Goal: Task Accomplishment & Management: Complete application form

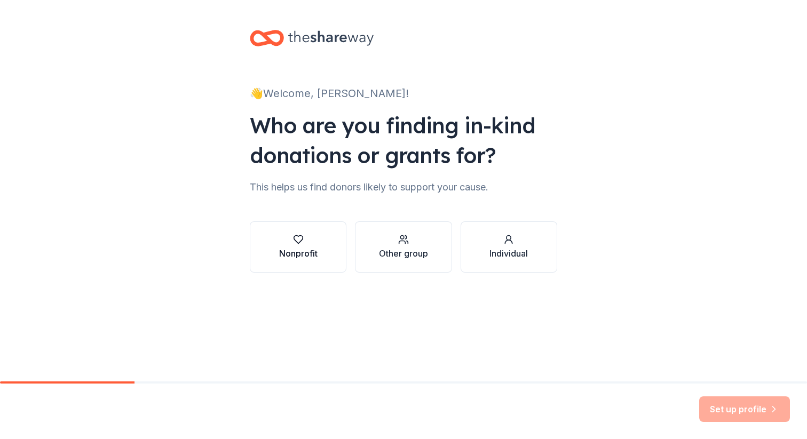
click at [312, 230] on button "Nonprofit" at bounding box center [298, 247] width 97 height 51
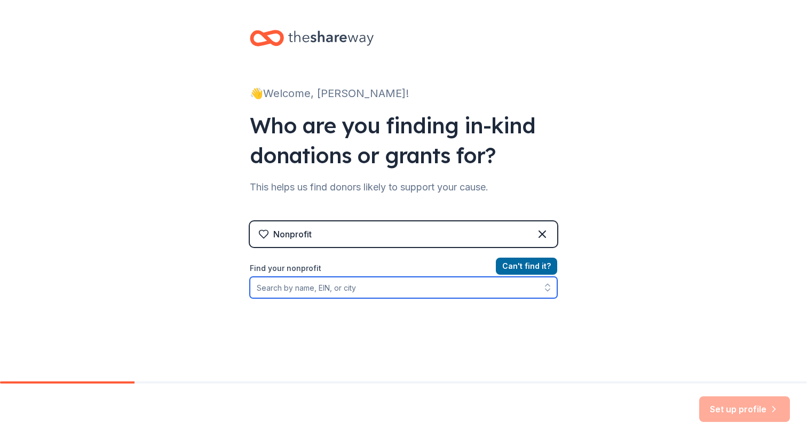
click at [312, 284] on input "Find your nonprofit" at bounding box center [403, 287] width 307 height 21
type input "[US_EMPLOYER_IDENTIFICATION_NUMBER]"
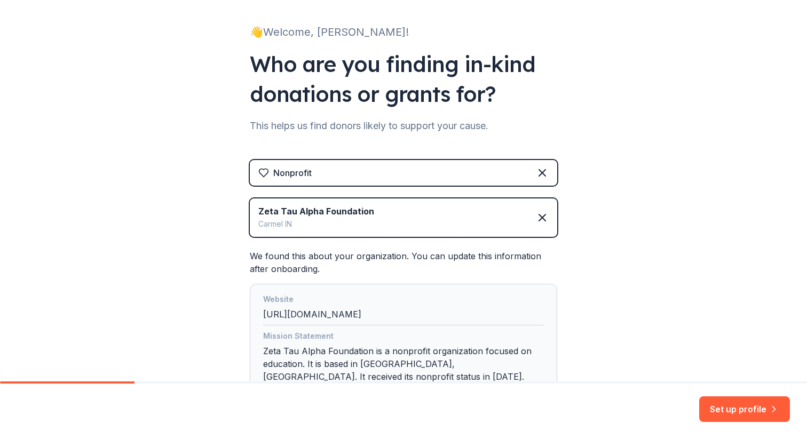
scroll to position [149, 0]
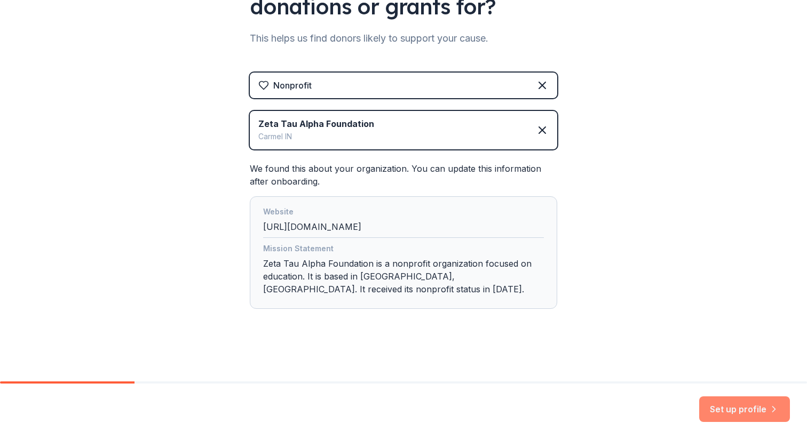
click at [727, 407] on button "Set up profile" at bounding box center [744, 410] width 91 height 26
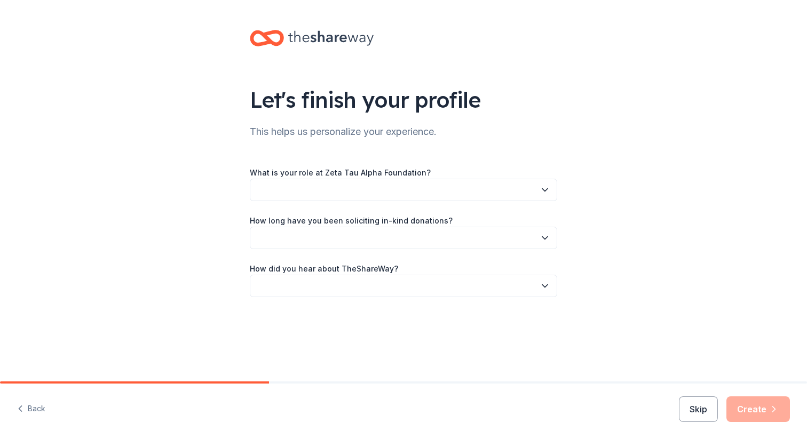
click at [472, 195] on button "button" at bounding box center [403, 190] width 307 height 22
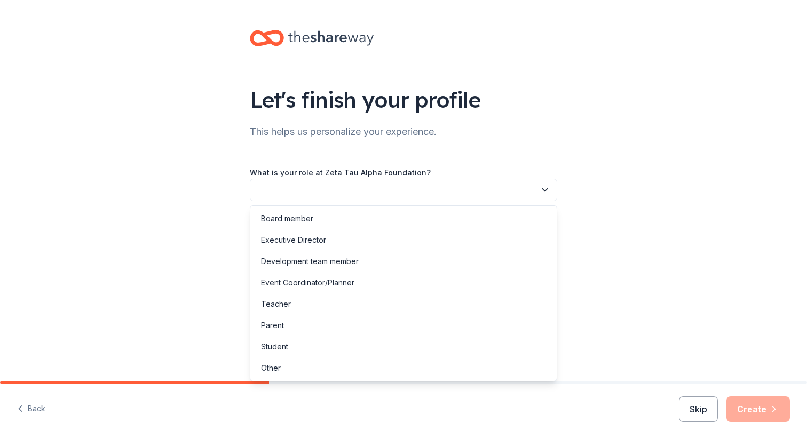
click at [112, 151] on div "Let's finish your profile This helps us personalize your experience. What is yo…" at bounding box center [403, 174] width 807 height 349
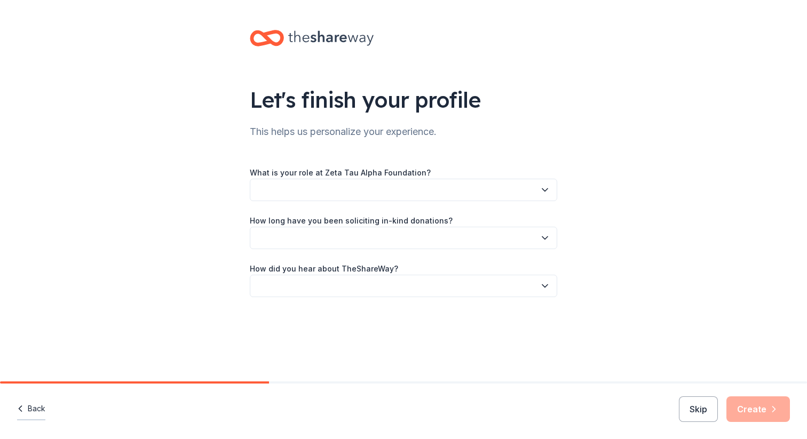
click at [27, 406] on button "Back" at bounding box center [31, 409] width 28 height 22
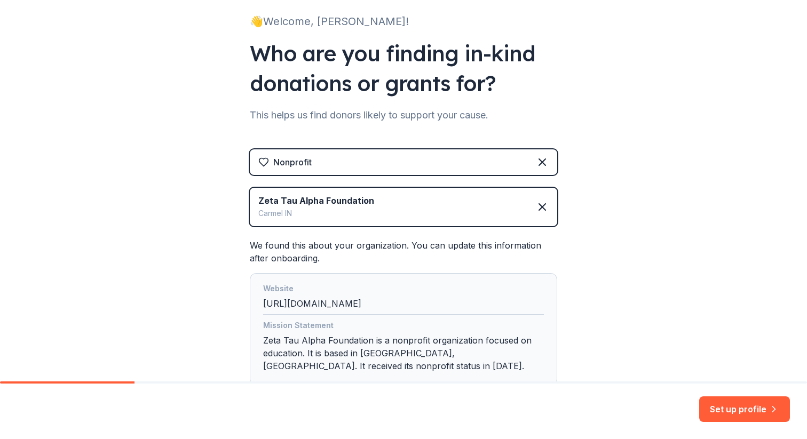
scroll to position [91, 0]
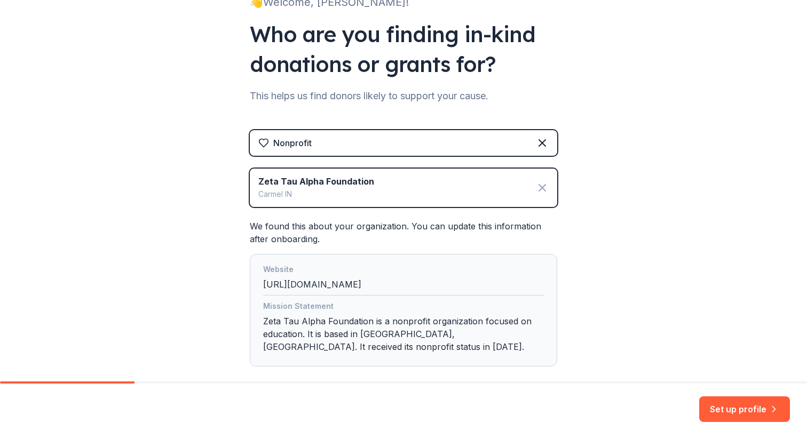
click at [546, 182] on icon at bounding box center [542, 188] width 13 height 13
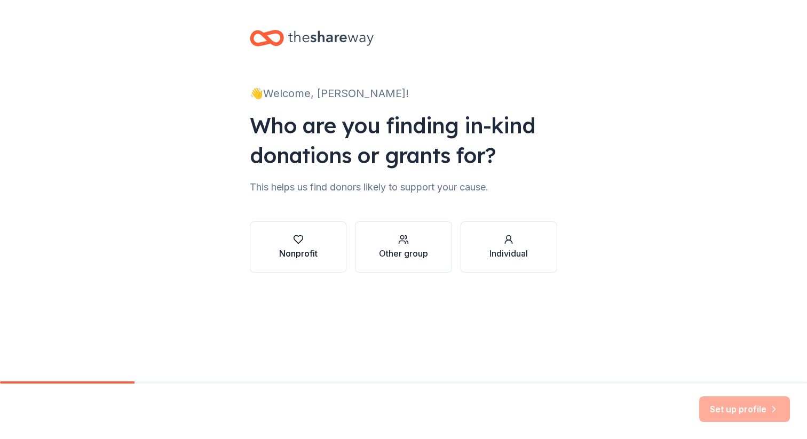
click at [304, 239] on div "button" at bounding box center [298, 239] width 38 height 11
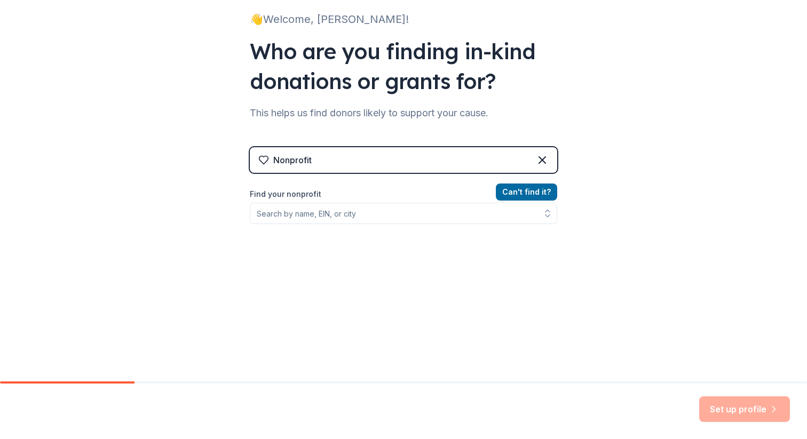
scroll to position [75, 0]
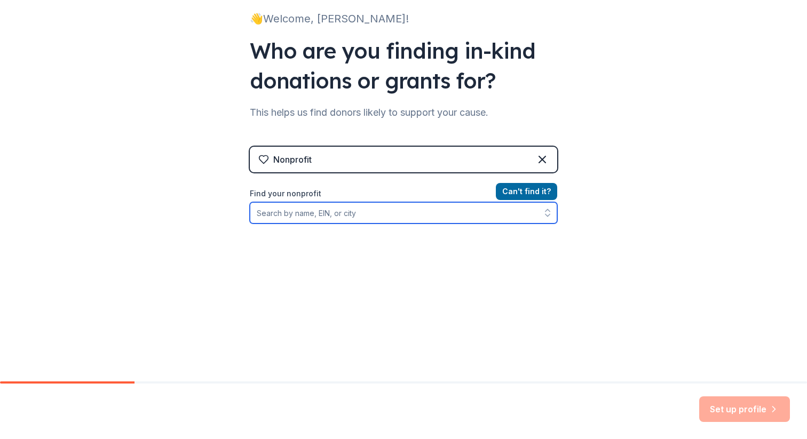
click at [314, 215] on input "Find your nonprofit" at bounding box center [403, 212] width 307 height 21
click at [320, 218] on input "Zeta tau alpha fou" at bounding box center [403, 212] width 307 height 21
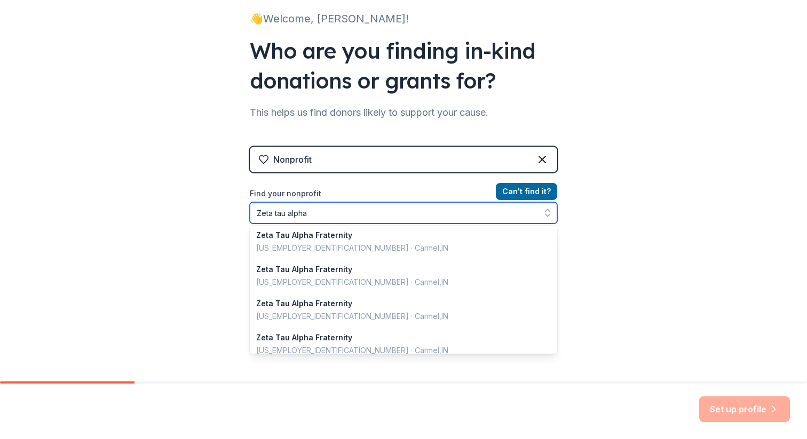
scroll to position [0, 0]
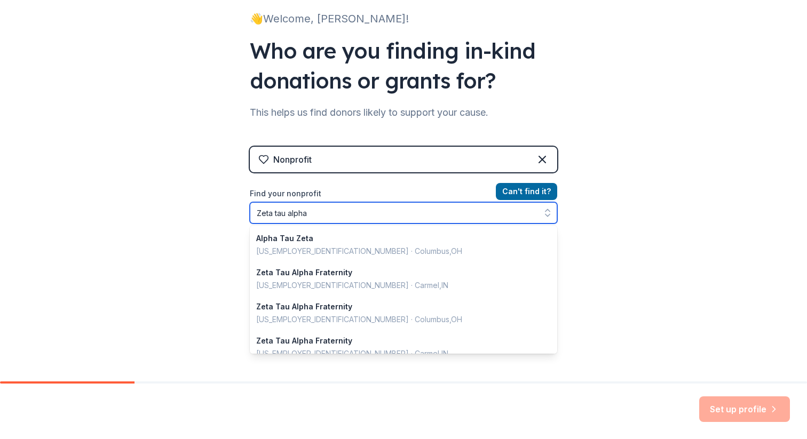
click at [336, 215] on input "Zeta tau alpha" at bounding box center [403, 212] width 307 height 21
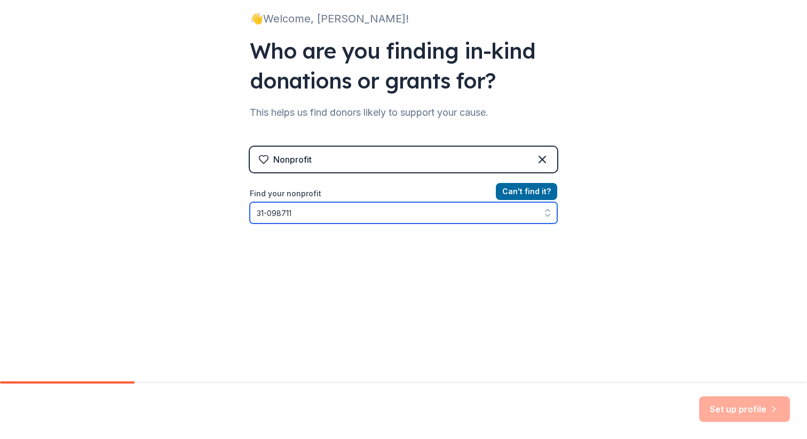
type input "[US_EMPLOYER_IDENTIFICATION_NUMBER]"
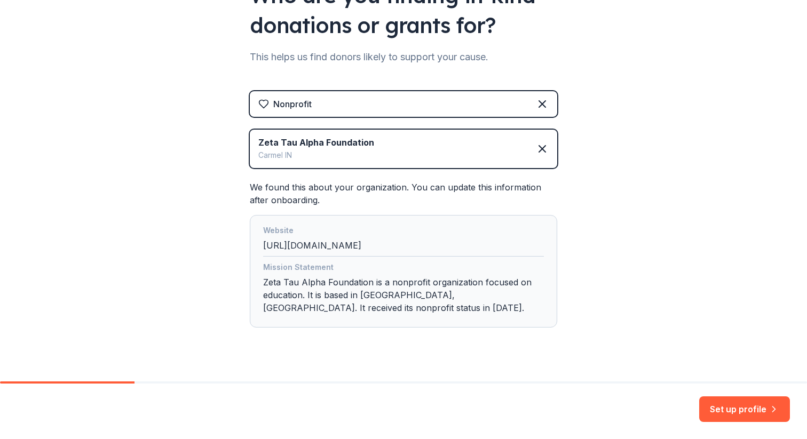
scroll to position [149, 0]
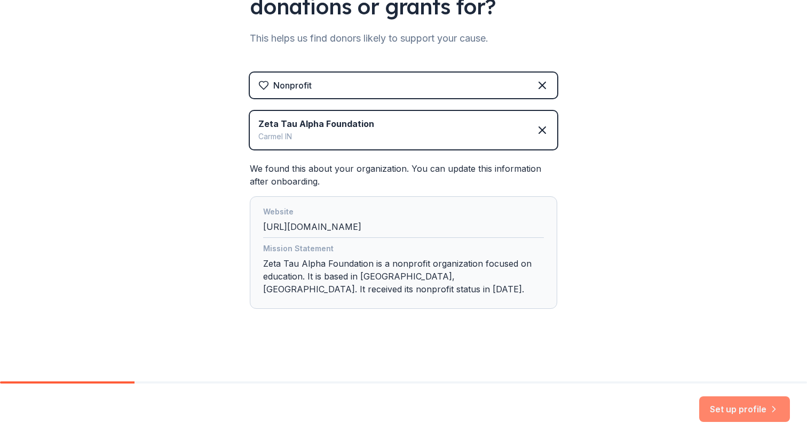
click at [728, 409] on button "Set up profile" at bounding box center [744, 410] width 91 height 26
click at [725, 410] on div "Set up profile" at bounding box center [744, 410] width 91 height 26
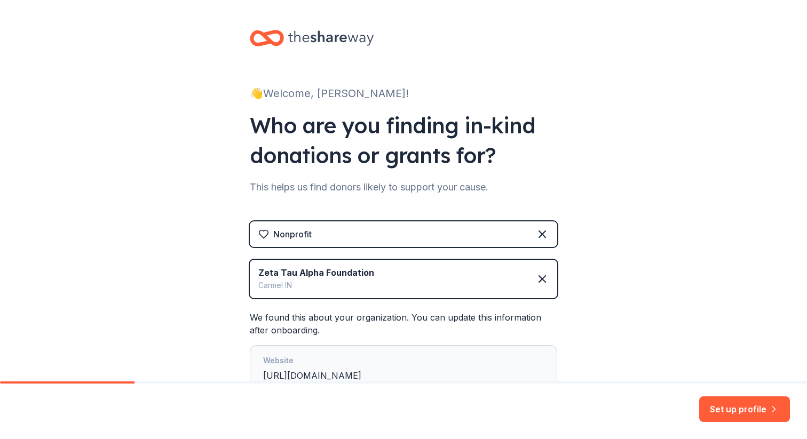
scroll to position [149, 0]
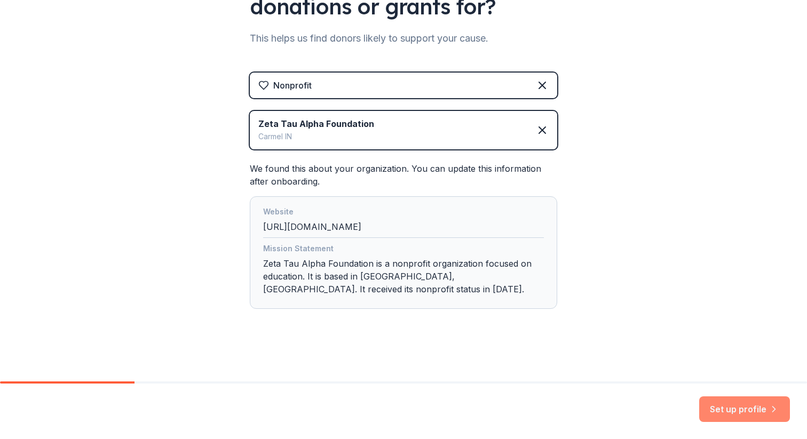
click at [730, 406] on button "Set up profile" at bounding box center [744, 410] width 91 height 26
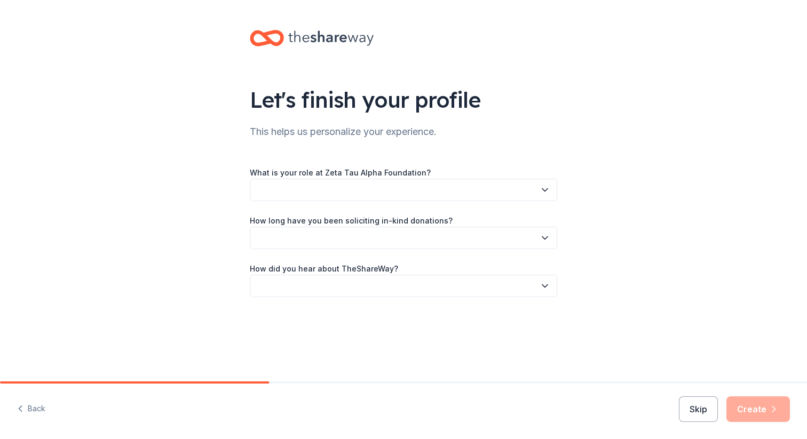
click at [547, 196] on button "button" at bounding box center [403, 190] width 307 height 22
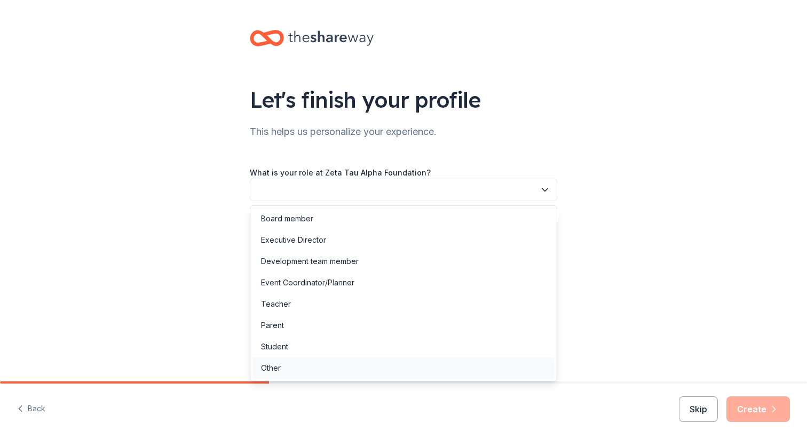
click at [362, 373] on div "Other" at bounding box center [404, 368] width 302 height 21
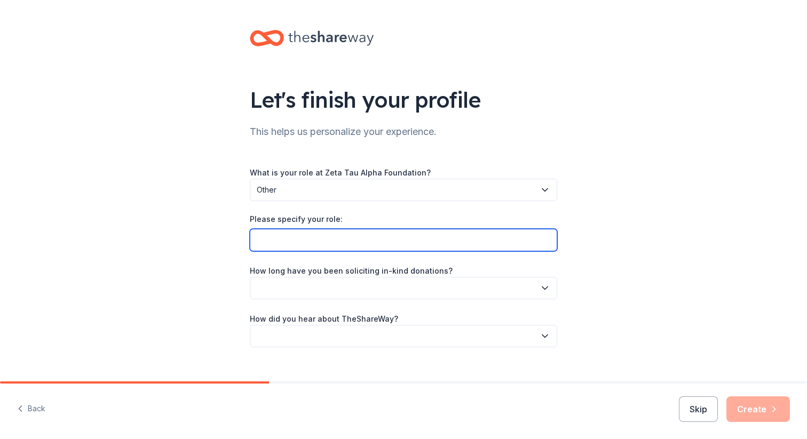
click at [447, 231] on input "Please specify your role:" at bounding box center [403, 240] width 307 height 22
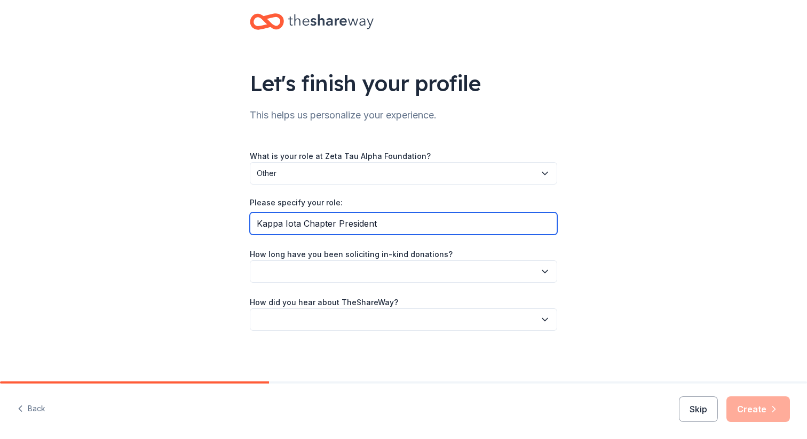
type input "Kappa Iota Chapter President"
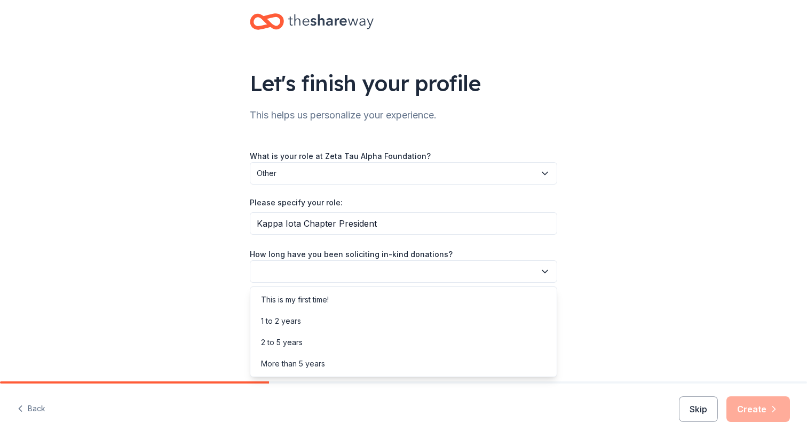
click at [420, 277] on button "button" at bounding box center [403, 272] width 307 height 22
click at [406, 323] on div "1 to 2 years" at bounding box center [404, 321] width 302 height 21
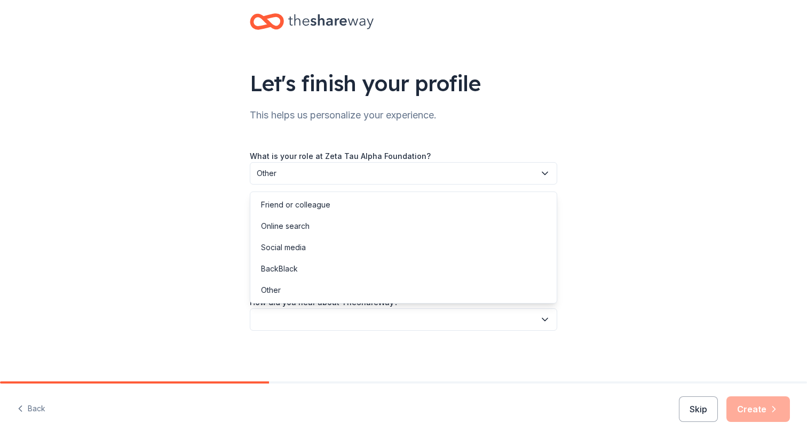
click at [428, 317] on button "button" at bounding box center [403, 320] width 307 height 22
click at [431, 233] on div "Online search" at bounding box center [404, 226] width 302 height 21
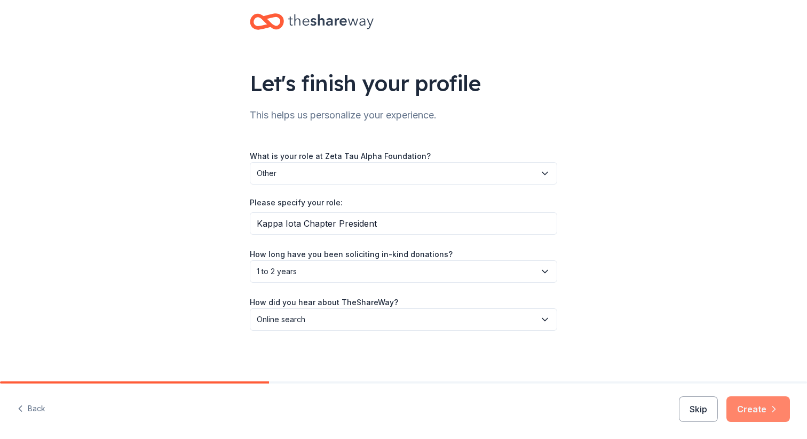
click at [750, 406] on button "Create" at bounding box center [759, 410] width 64 height 26
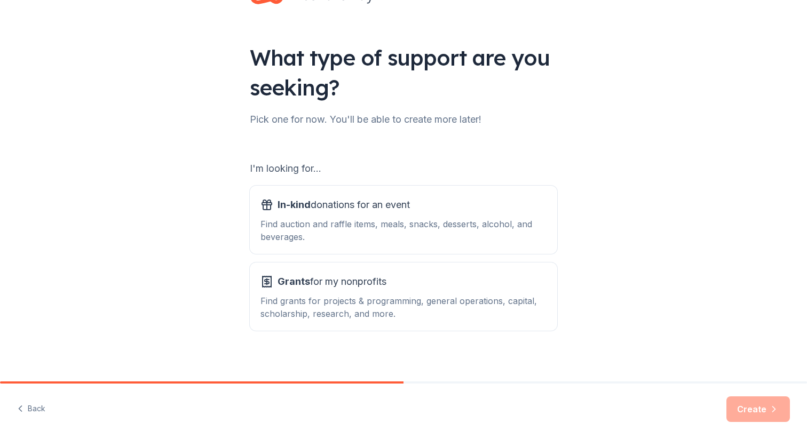
scroll to position [49, 0]
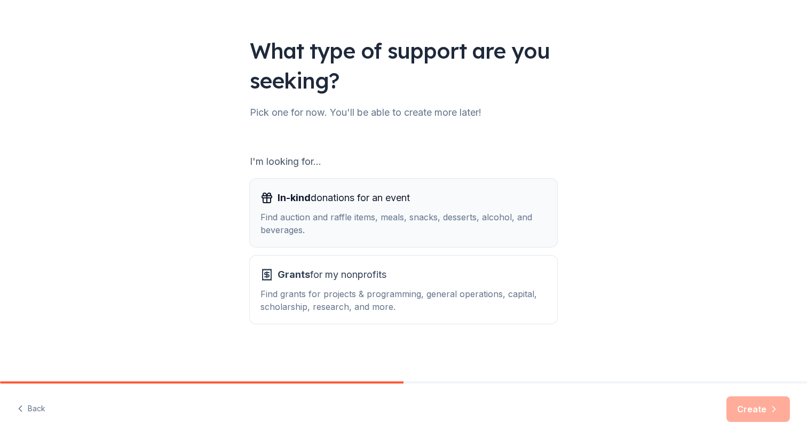
click at [431, 200] on div "In-kind donations for an event" at bounding box center [404, 198] width 286 height 17
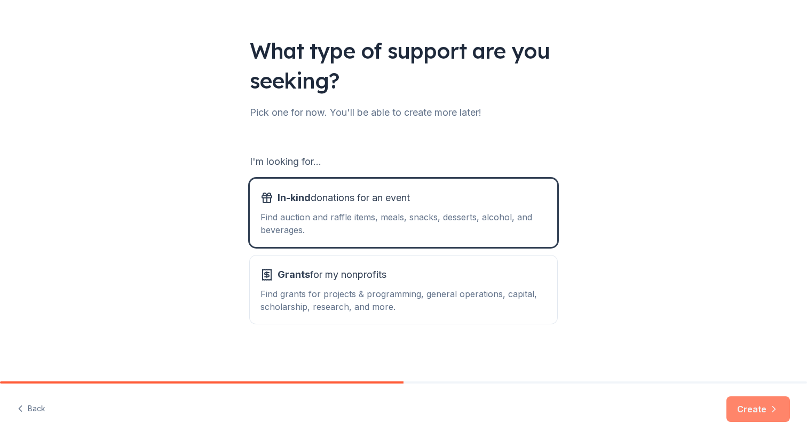
click at [764, 411] on button "Create" at bounding box center [759, 410] width 64 height 26
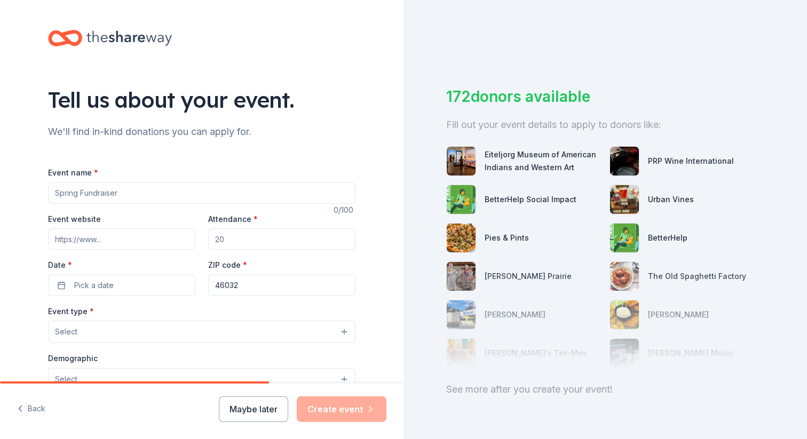
click at [219, 194] on input "Event name *" at bounding box center [201, 193] width 307 height 21
type input "Zeta Tau Alpha Kappa Iota Basket Raffle Week and Pink Ball"
click at [143, 232] on input "Event website" at bounding box center [121, 238] width 147 height 21
click at [243, 238] on input "Attendance *" at bounding box center [281, 238] width 147 height 21
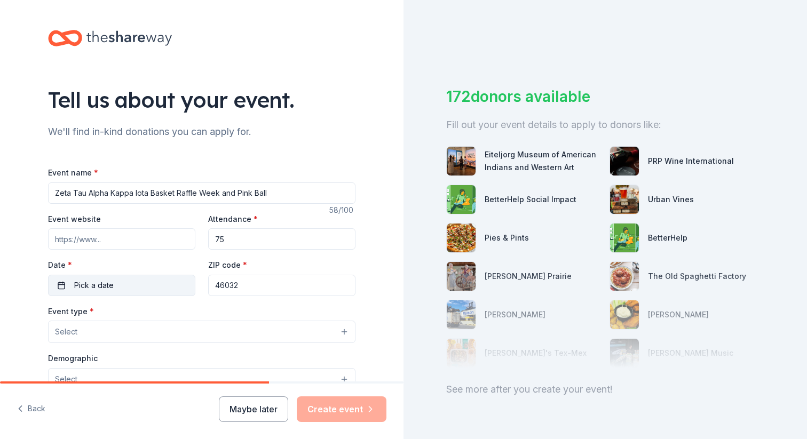
type input "75"
click at [63, 282] on button "Pick a date" at bounding box center [121, 285] width 147 height 21
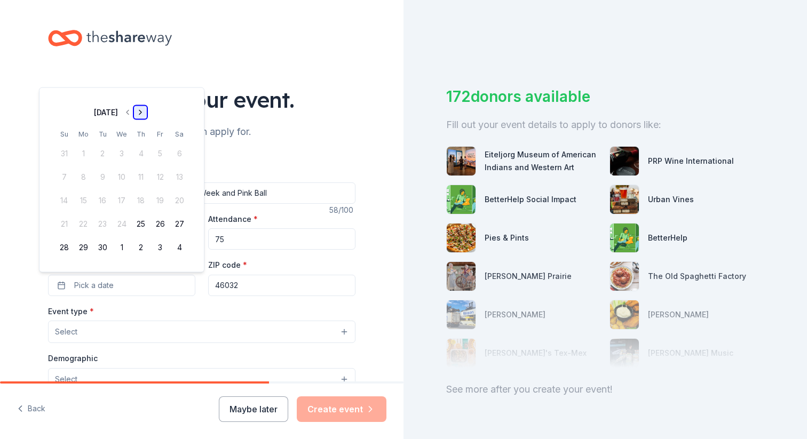
click at [148, 113] on button "Go to next month" at bounding box center [140, 112] width 15 height 15
click at [83, 195] on button "13" at bounding box center [83, 200] width 19 height 19
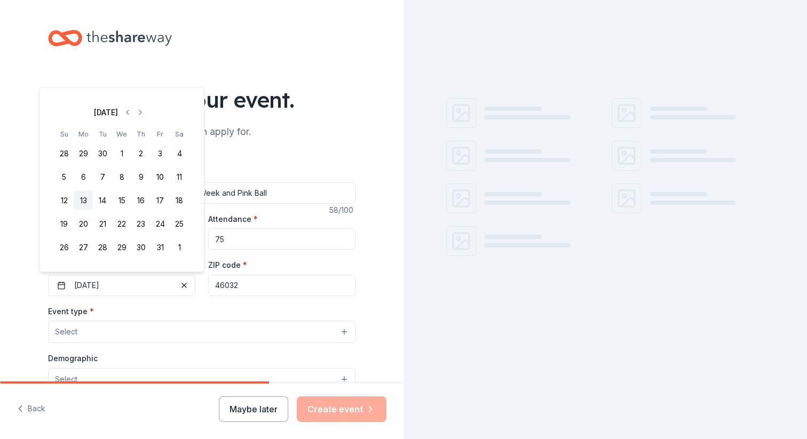
click at [262, 290] on input "46032" at bounding box center [281, 285] width 147 height 21
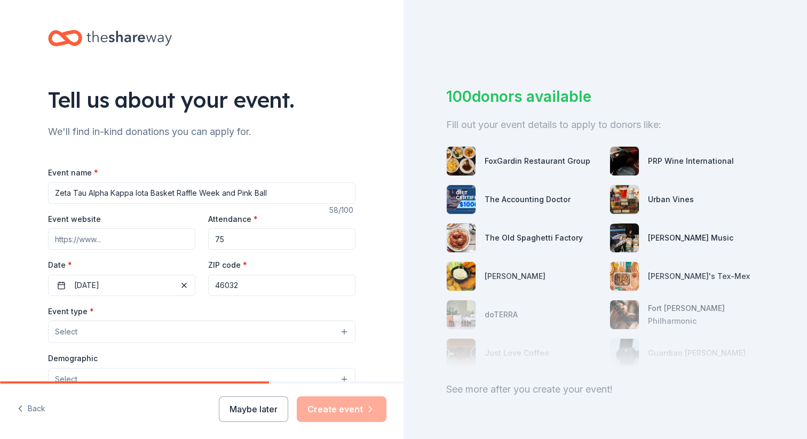
click at [262, 290] on input "46032" at bounding box center [281, 285] width 147 height 21
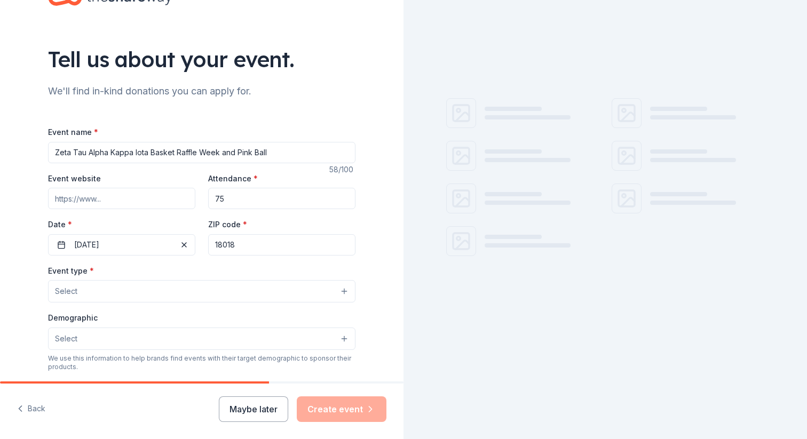
scroll to position [57, 0]
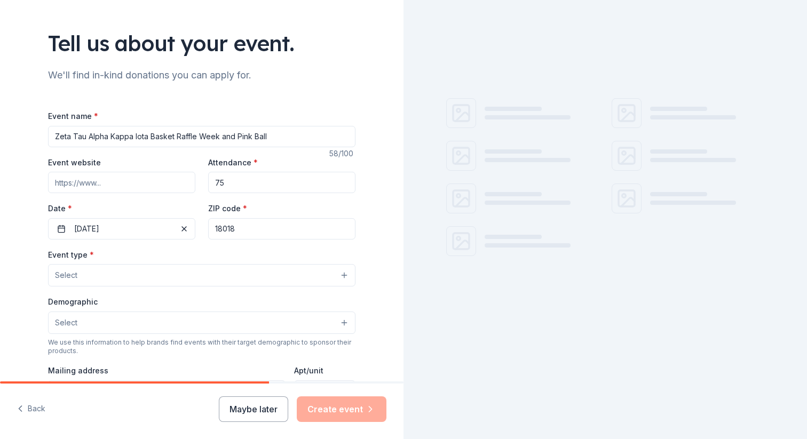
type input "18018"
click at [185, 276] on button "Select" at bounding box center [201, 275] width 307 height 22
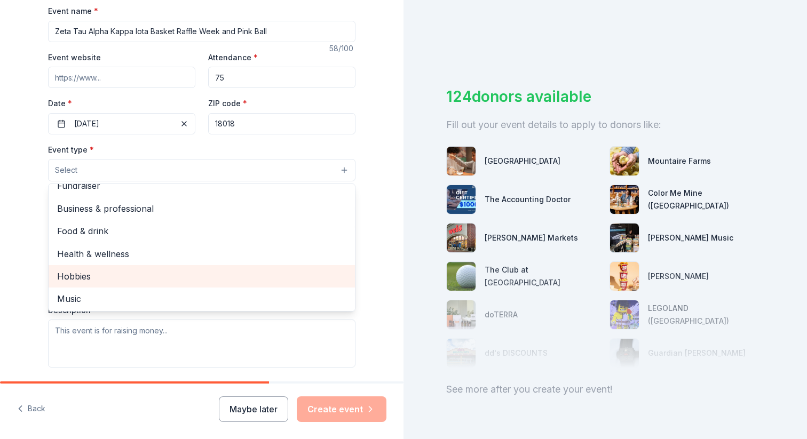
scroll to position [0, 0]
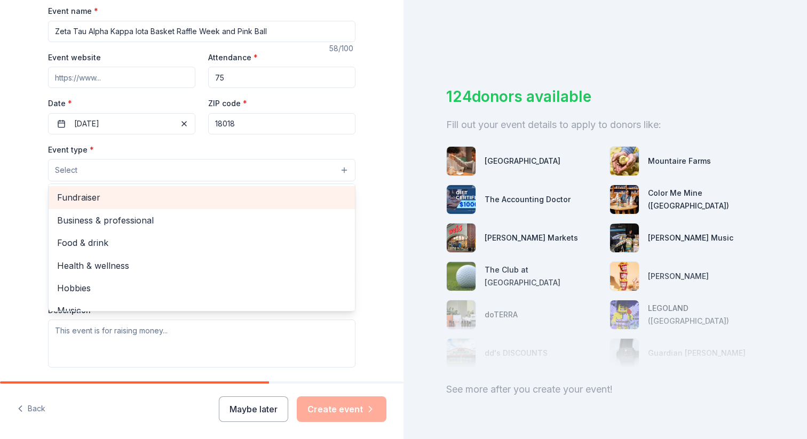
click at [160, 202] on span "Fundraiser" at bounding box center [201, 198] width 289 height 14
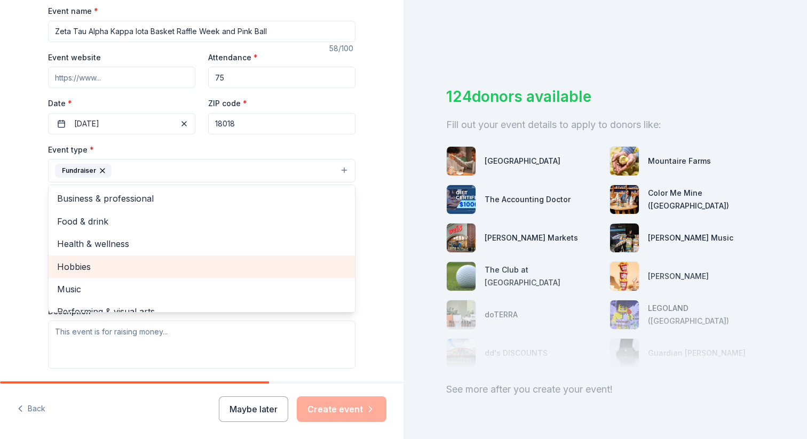
scroll to position [3, 0]
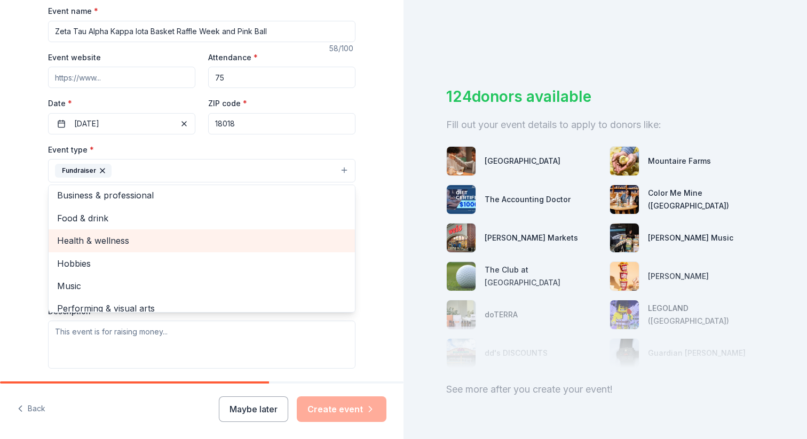
click at [119, 239] on span "Health & wellness" at bounding box center [201, 241] width 289 height 14
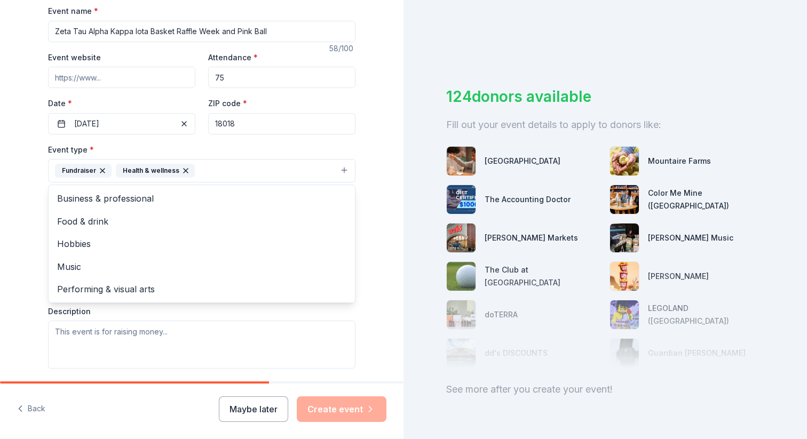
click at [7, 212] on div "Tell us about your event. We'll find in-kind donations you can apply for. Event…" at bounding box center [202, 194] width 404 height 712
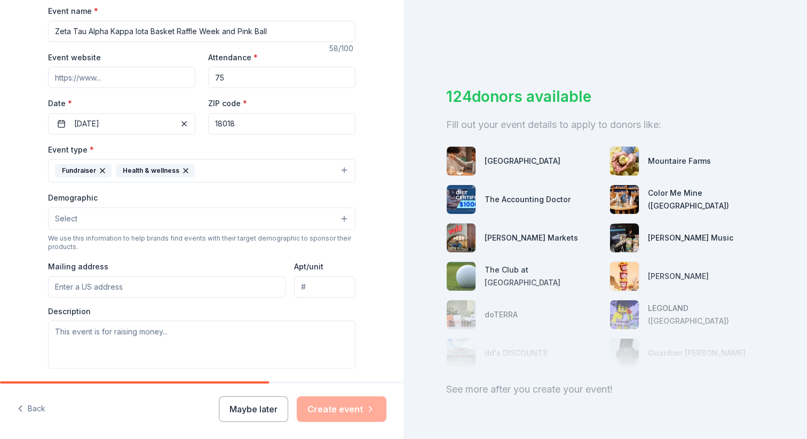
click at [107, 221] on button "Select" at bounding box center [201, 219] width 307 height 22
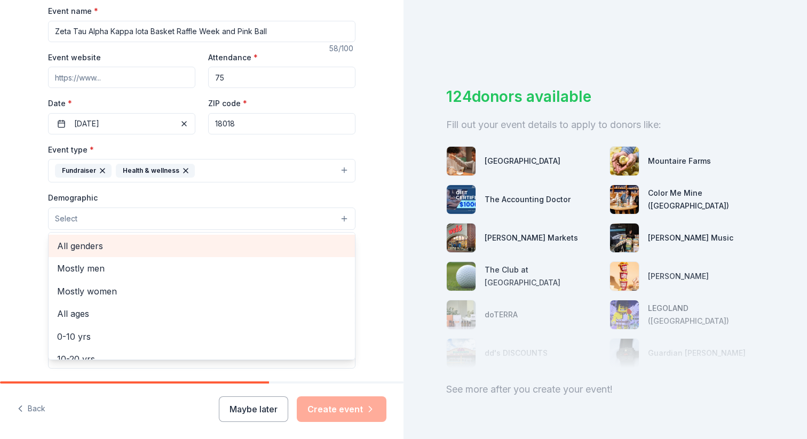
click at [100, 248] on span "All genders" at bounding box center [201, 246] width 289 height 14
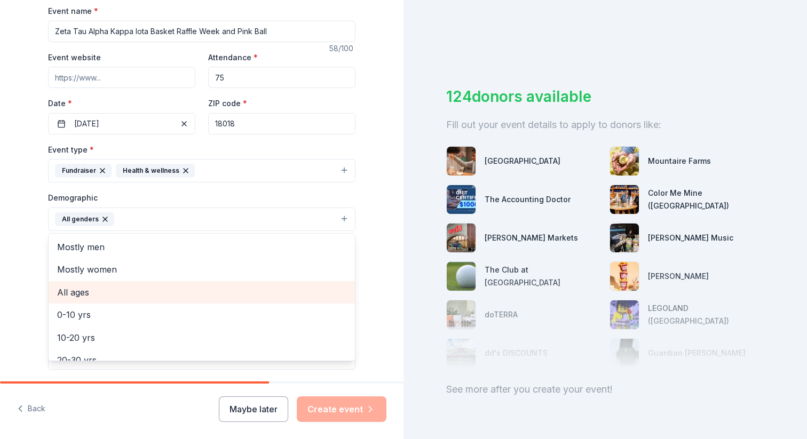
click at [108, 294] on span "All ages" at bounding box center [201, 293] width 289 height 14
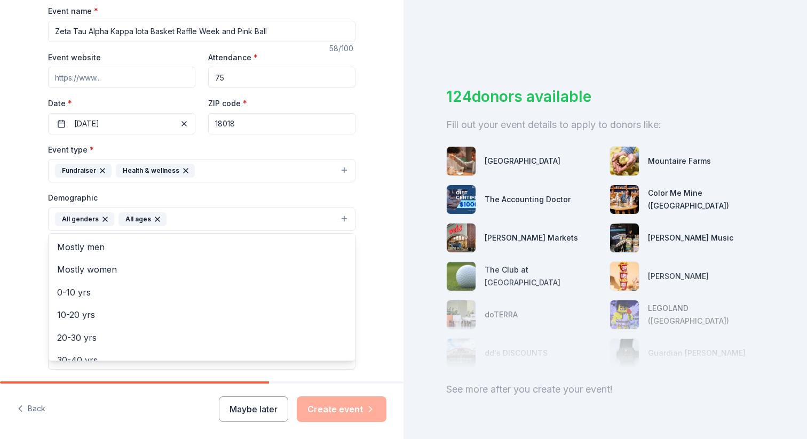
click at [6, 272] on div "Tell us about your event. We'll find in-kind donations you can apply for. Event…" at bounding box center [202, 194] width 404 height 713
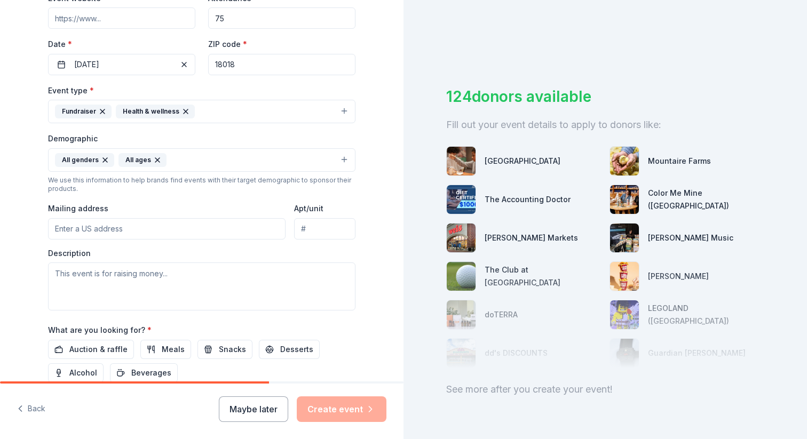
scroll to position [232, 0]
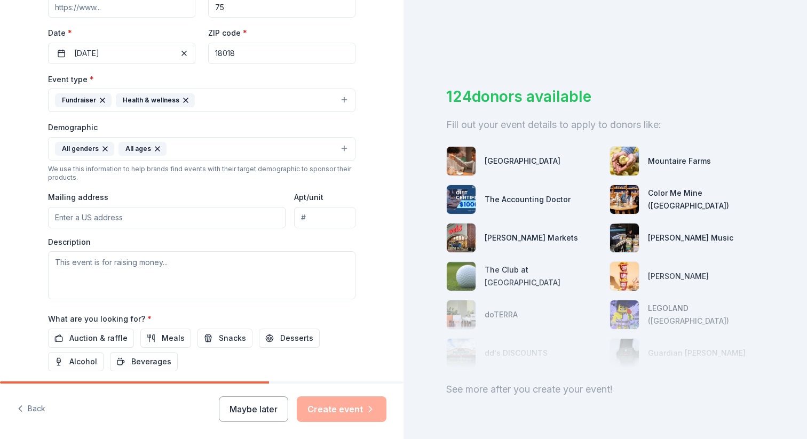
click at [110, 220] on input "Mailing address" at bounding box center [167, 217] width 238 height 21
type input "1202 Main Street, Bethlehem, PA, 18018"
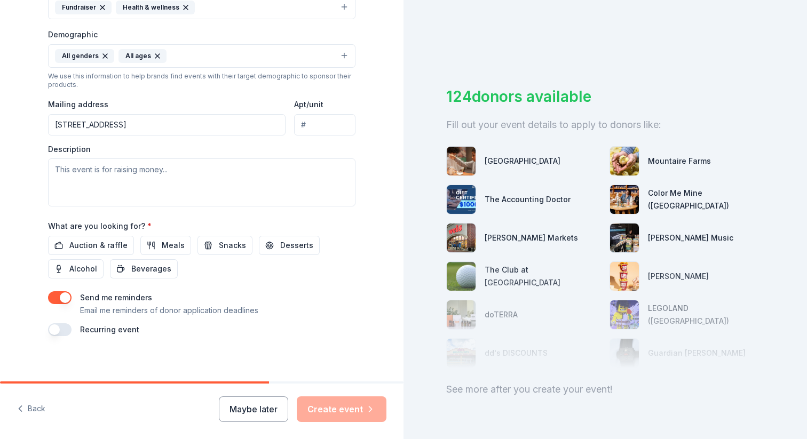
scroll to position [326, 0]
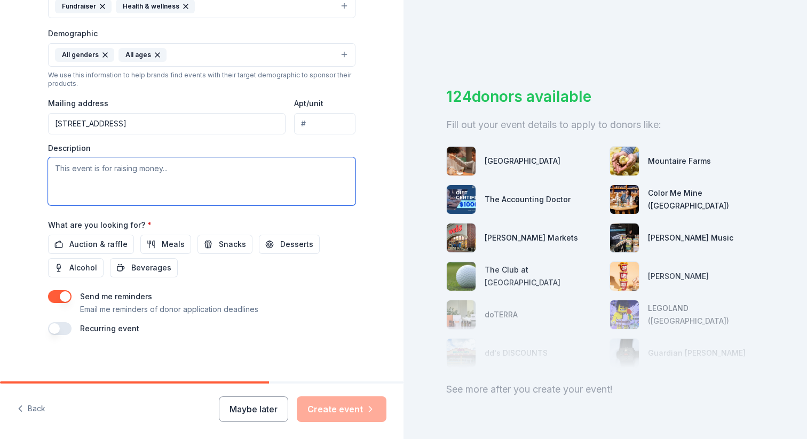
click at [148, 180] on textarea at bounding box center [201, 181] width 307 height 48
paste textarea "Kappa Iota will be hosting a basket raffle week, October 13-17, to collect fund…"
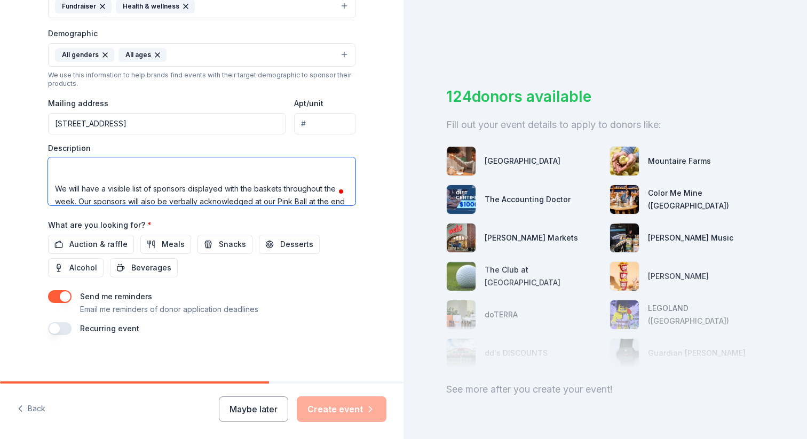
scroll to position [0, 0]
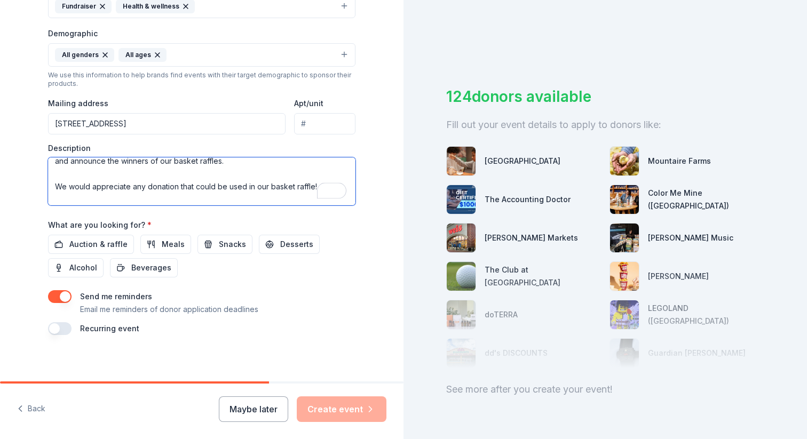
click at [67, 176] on textarea "Kappa Iota will be hosting a basket raffle week, October 13-17, to collect fund…" at bounding box center [201, 181] width 307 height 48
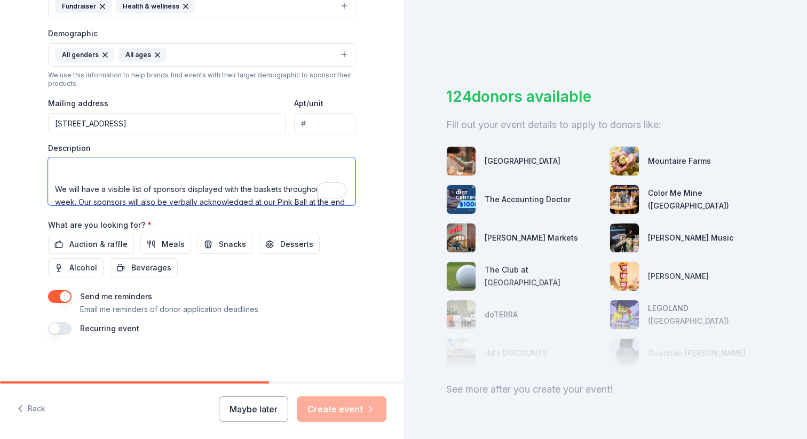
click at [65, 176] on textarea "Kappa Iota will be hosting a basket raffle week, October 13-17, to collect fund…" at bounding box center [201, 181] width 307 height 48
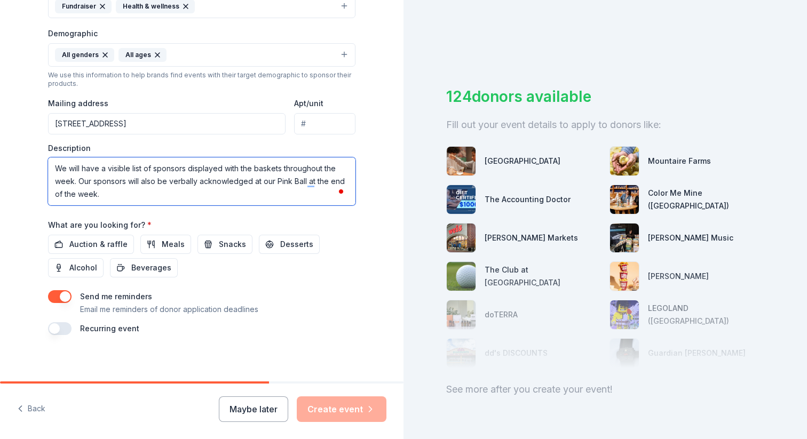
type textarea "Kappa Iota will be hosting a basket raffle week, [DATE]-[DATE], to collect fund…"
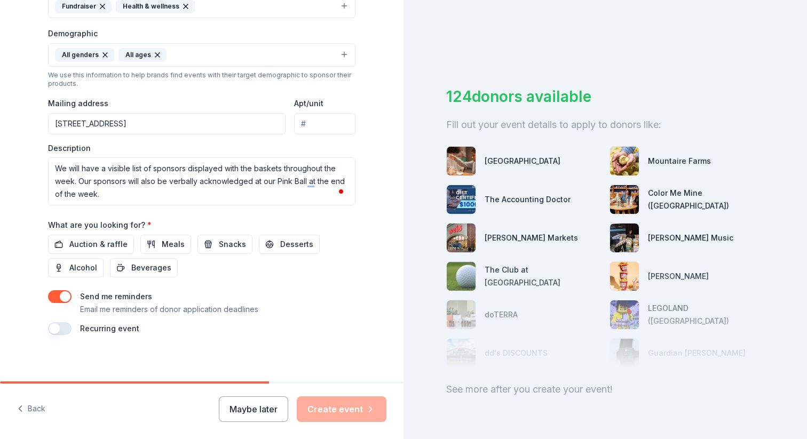
click at [297, 287] on div "Event name * Zeta Tau Alpha Kappa Iota Basket Raffle Week and Pink Ball 58 /100…" at bounding box center [201, 87] width 307 height 495
click at [102, 244] on span "Auction & raffle" at bounding box center [98, 244] width 58 height 13
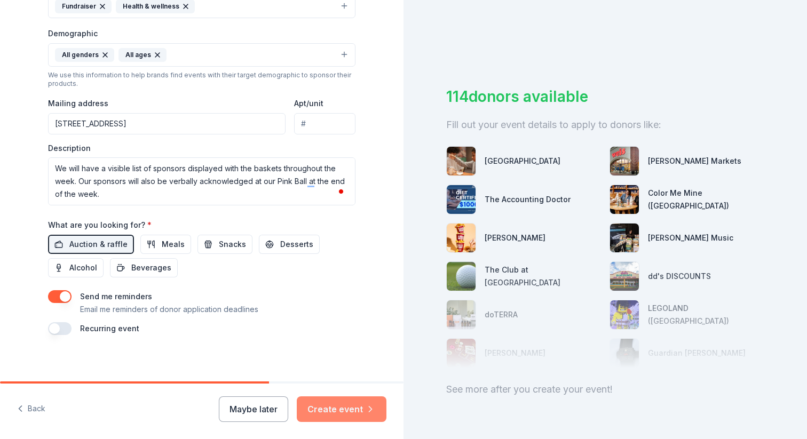
click at [363, 411] on button "Create event" at bounding box center [342, 410] width 90 height 26
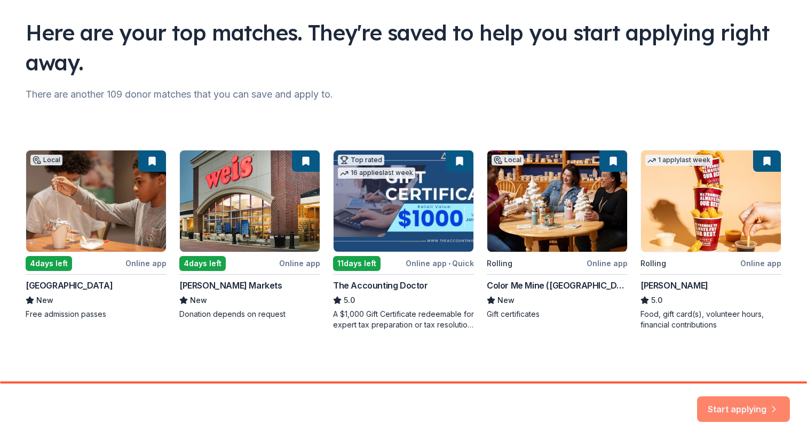
click at [739, 400] on button "Start applying" at bounding box center [743, 403] width 93 height 26
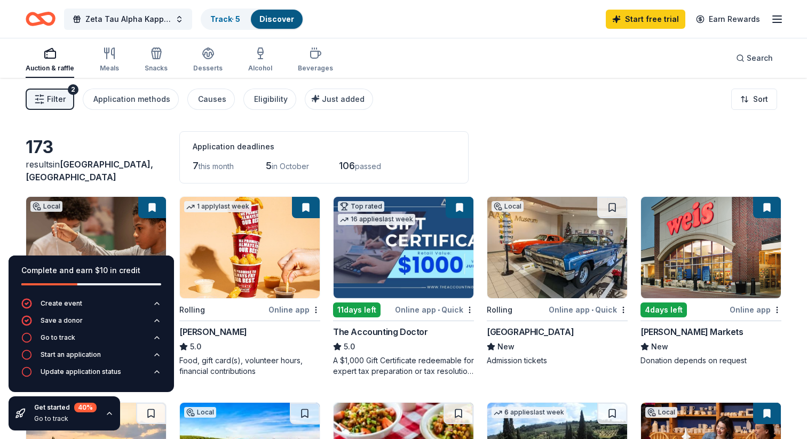
click at [106, 419] on div "Get started 40 % Go to track" at bounding box center [65, 414] width 112 height 34
click at [106, 415] on icon "button" at bounding box center [109, 413] width 9 height 9
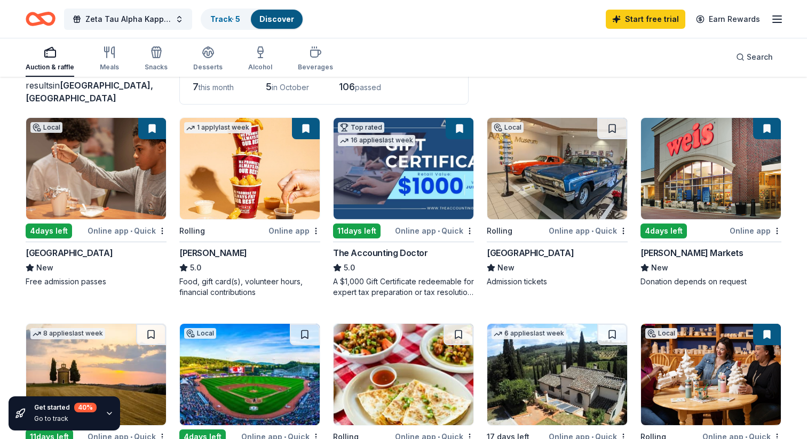
click at [241, 209] on img at bounding box center [250, 168] width 140 height 101
click at [632, 51] on div "Auction & raffle Meals Snacks Desserts Alcohol Beverages Search" at bounding box center [404, 57] width 756 height 40
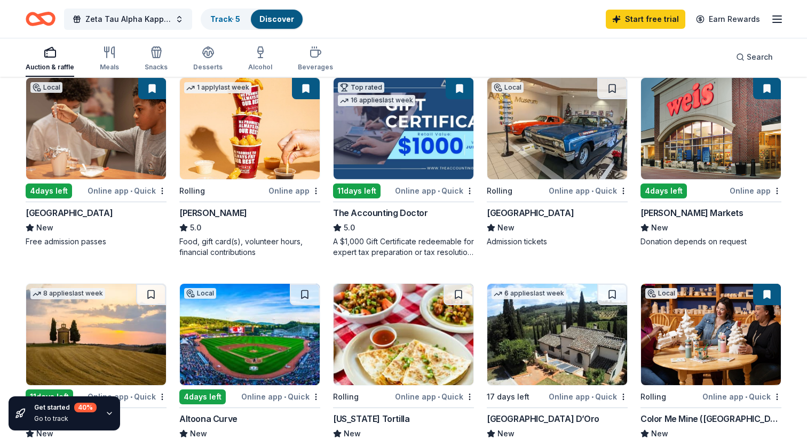
scroll to position [108, 0]
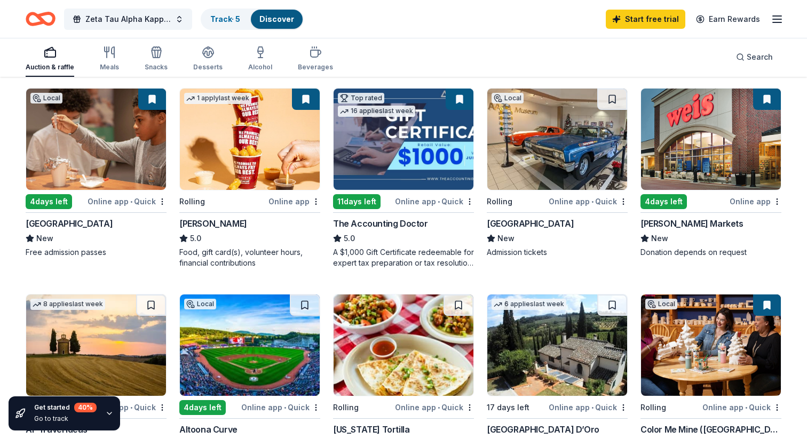
click at [556, 146] on img at bounding box center [557, 139] width 140 height 101
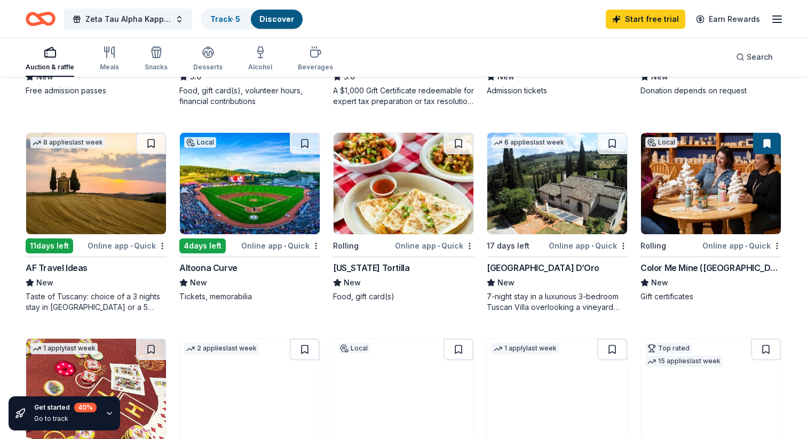
scroll to position [275, 0]
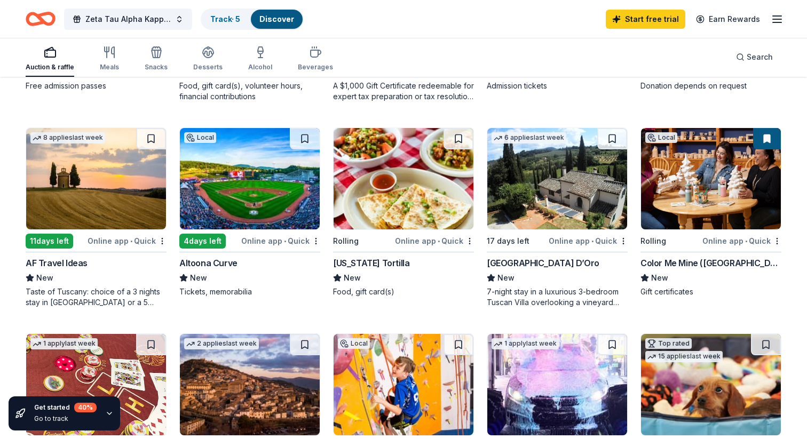
click at [110, 212] on img at bounding box center [96, 178] width 140 height 101
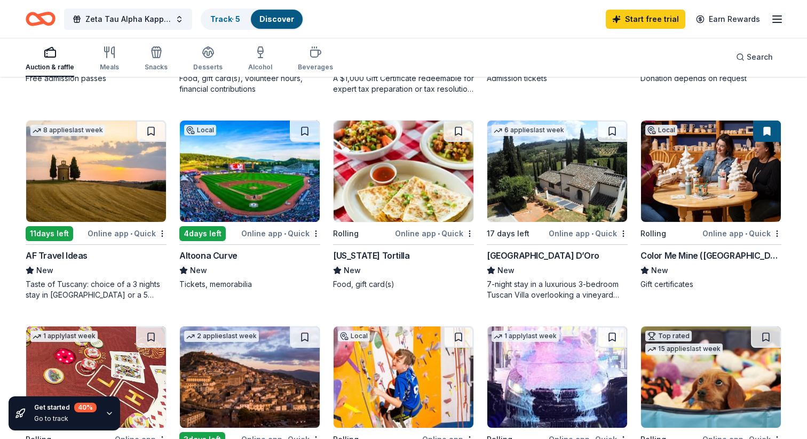
scroll to position [283, 0]
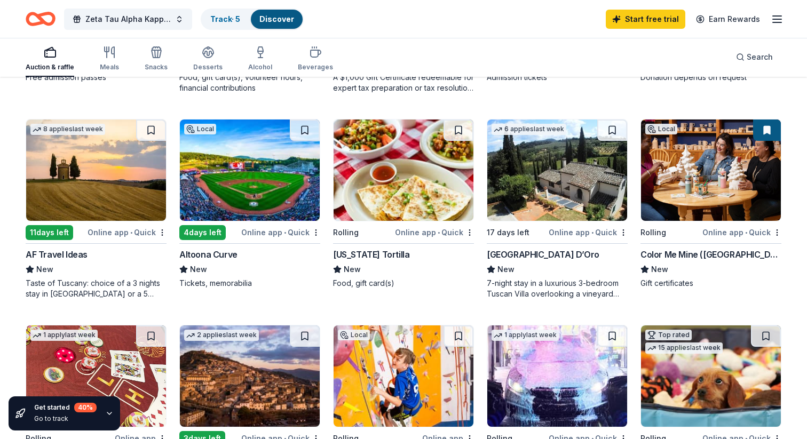
click at [681, 177] on img at bounding box center [711, 170] width 140 height 101
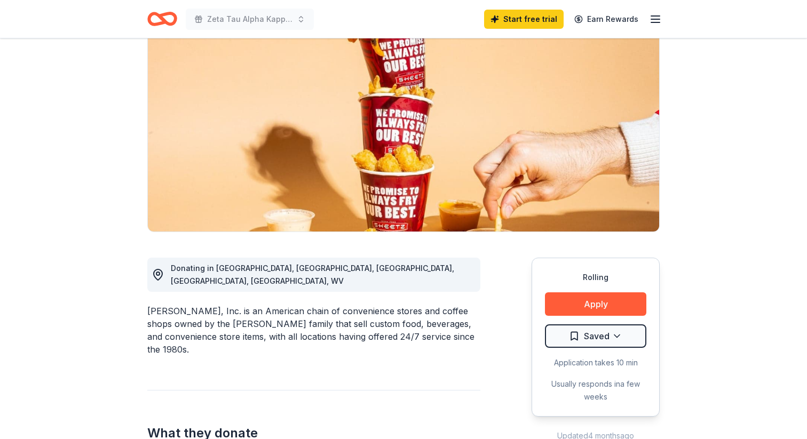
scroll to position [96, 0]
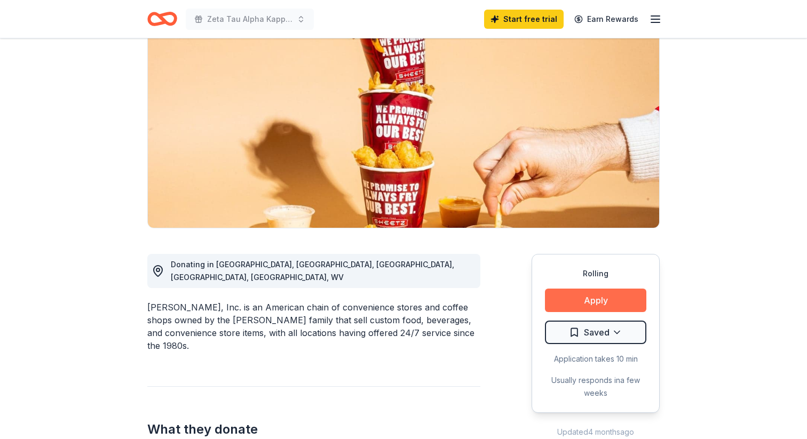
click at [589, 297] on button "Apply" at bounding box center [595, 300] width 101 height 23
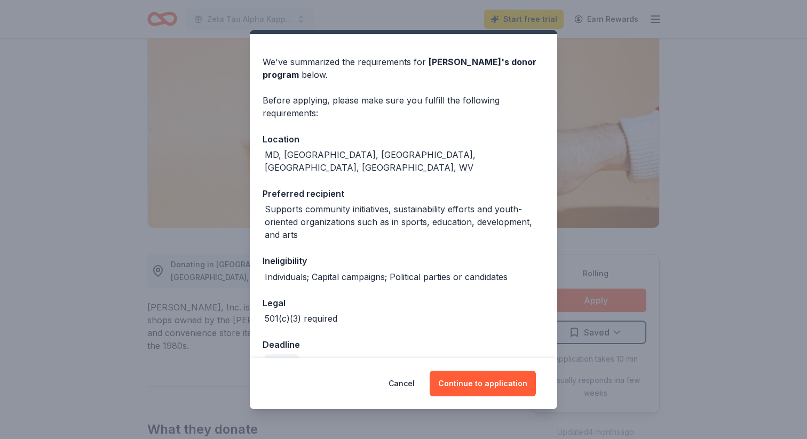
scroll to position [37, 0]
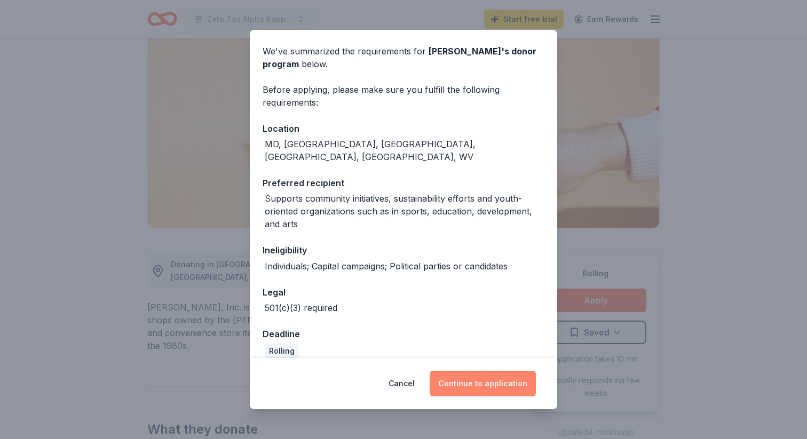
click at [470, 383] on button "Continue to application" at bounding box center [483, 384] width 106 height 26
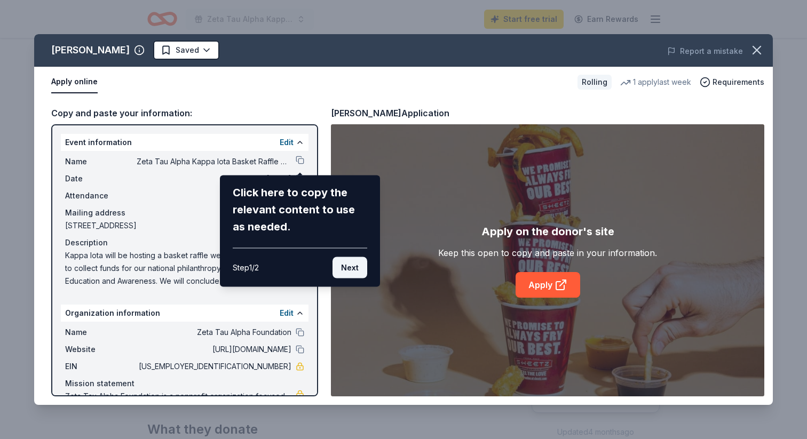
click at [349, 266] on button "Next" at bounding box center [350, 267] width 35 height 21
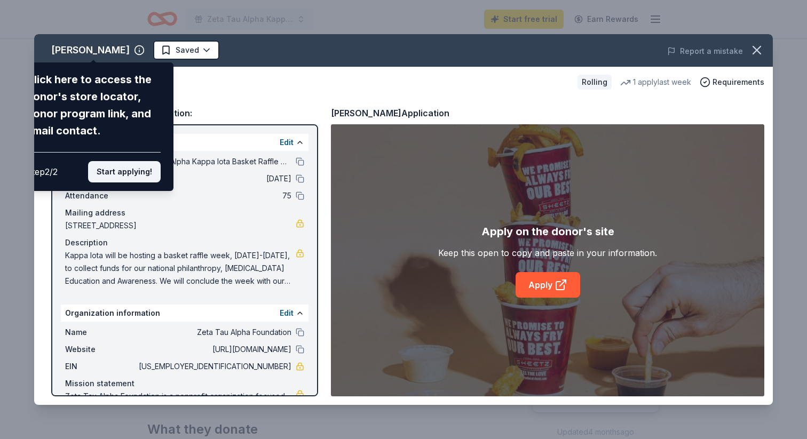
click at [126, 170] on button "Start applying!" at bounding box center [124, 171] width 73 height 21
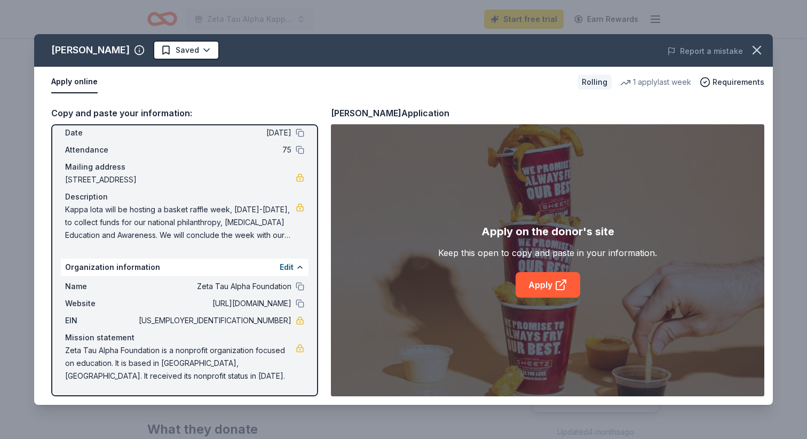
scroll to position [0, 0]
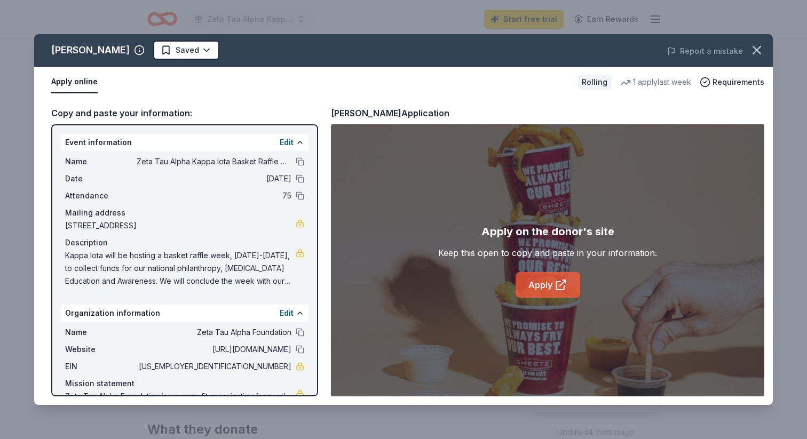
click at [564, 286] on icon at bounding box center [561, 285] width 13 height 13
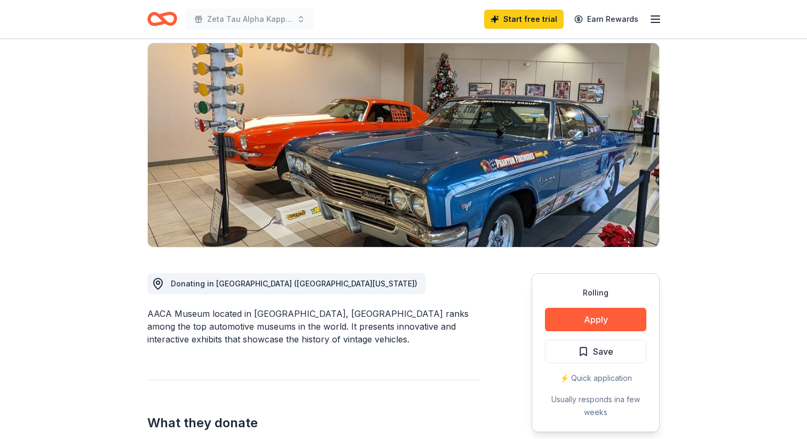
scroll to position [82, 0]
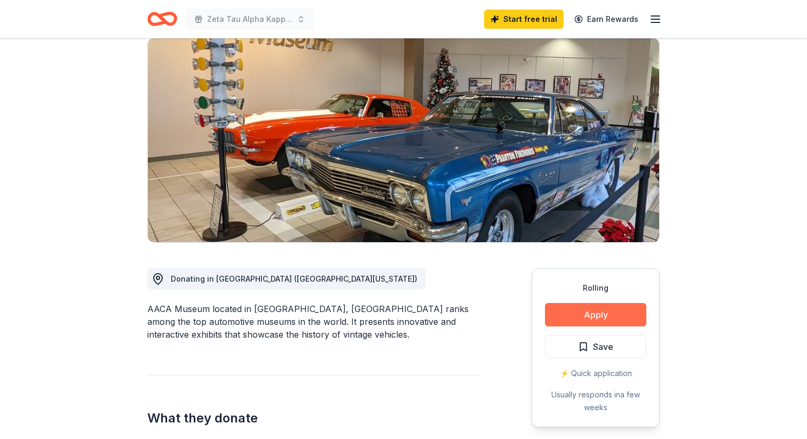
click at [616, 313] on button "Apply" at bounding box center [595, 314] width 101 height 23
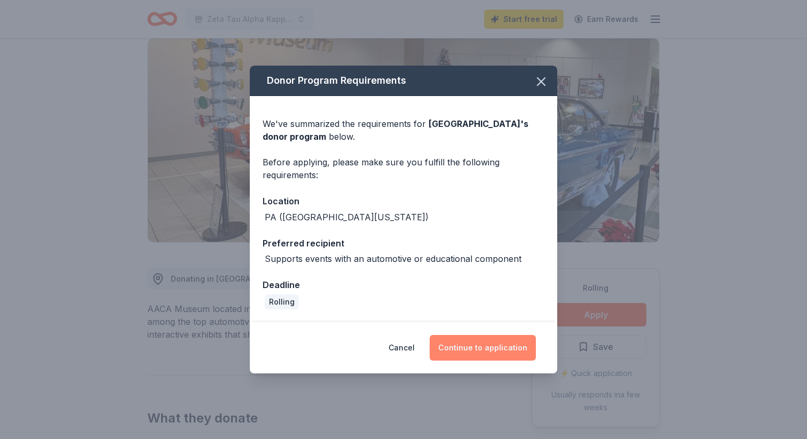
click at [494, 353] on button "Continue to application" at bounding box center [483, 348] width 106 height 26
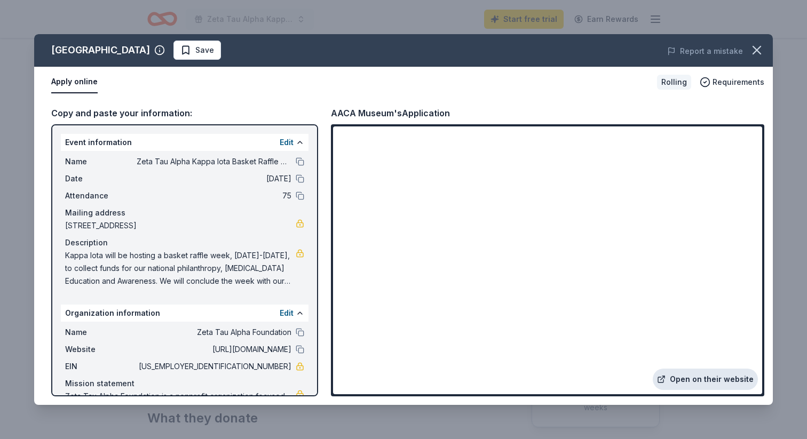
click at [682, 381] on link "Open on their website" at bounding box center [705, 379] width 105 height 21
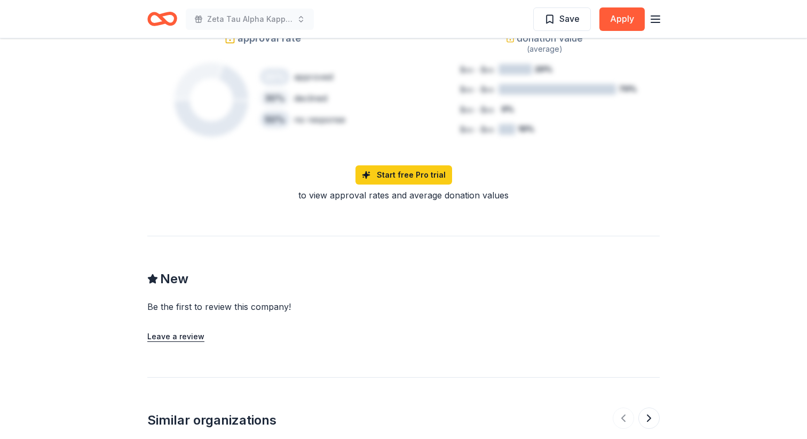
scroll to position [919, 0]
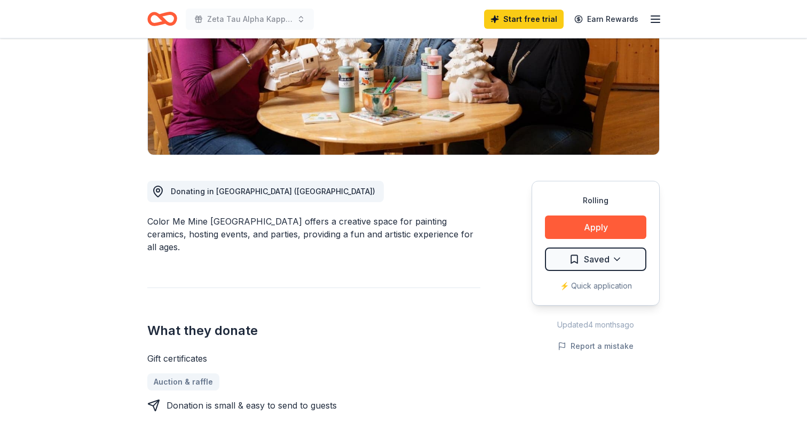
scroll to position [170, 0]
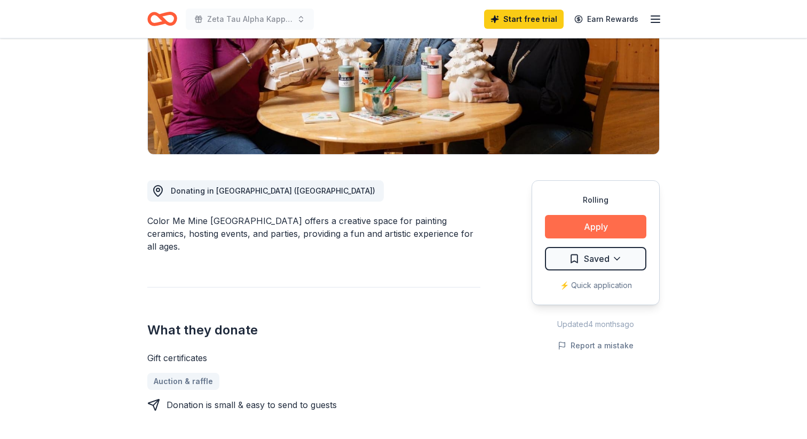
click at [581, 227] on button "Apply" at bounding box center [595, 226] width 101 height 23
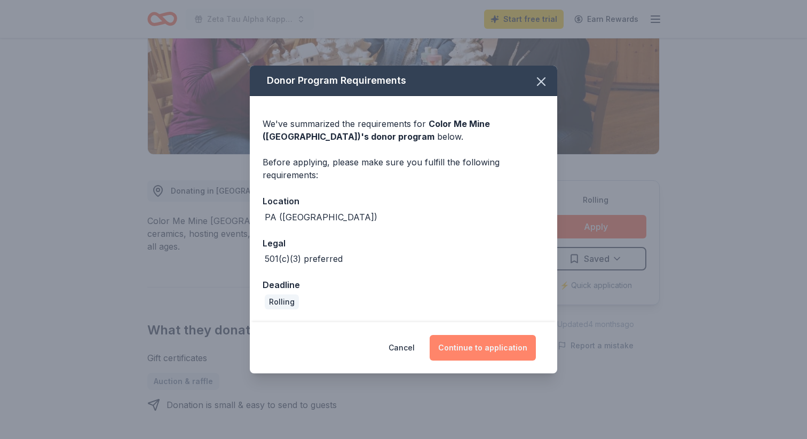
click at [477, 345] on button "Continue to application" at bounding box center [483, 348] width 106 height 26
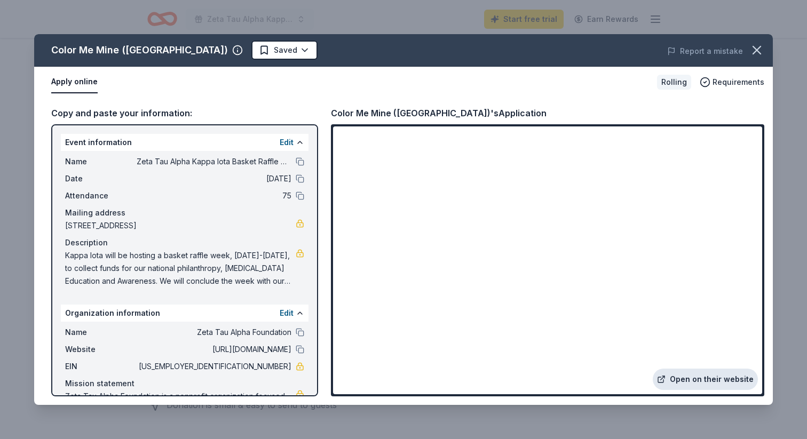
click at [670, 378] on link "Open on their website" at bounding box center [705, 379] width 105 height 21
